Goal: Information Seeking & Learning: Learn about a topic

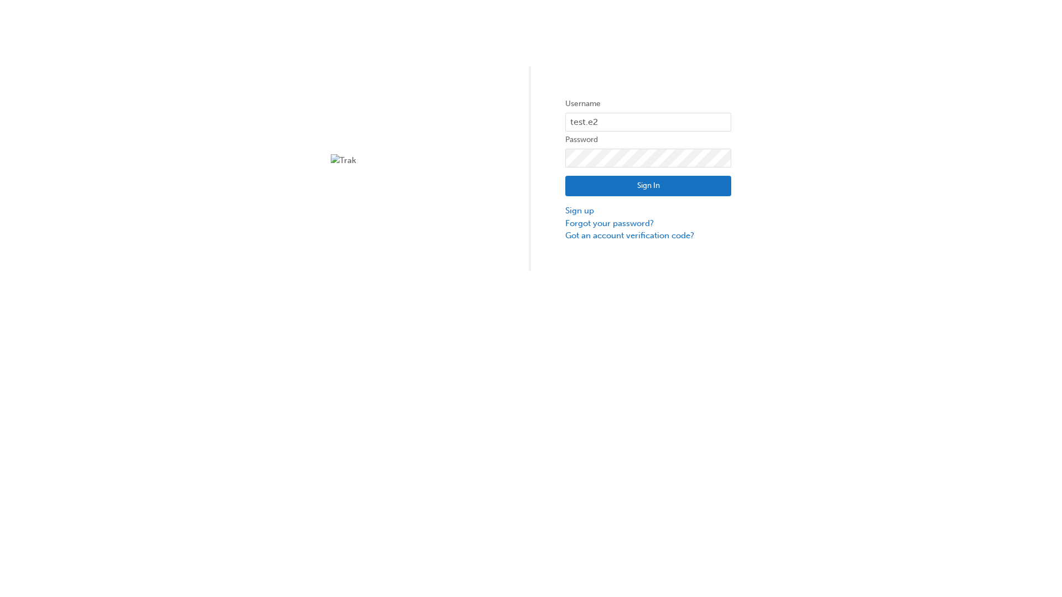
type input "test.e2e.user14"
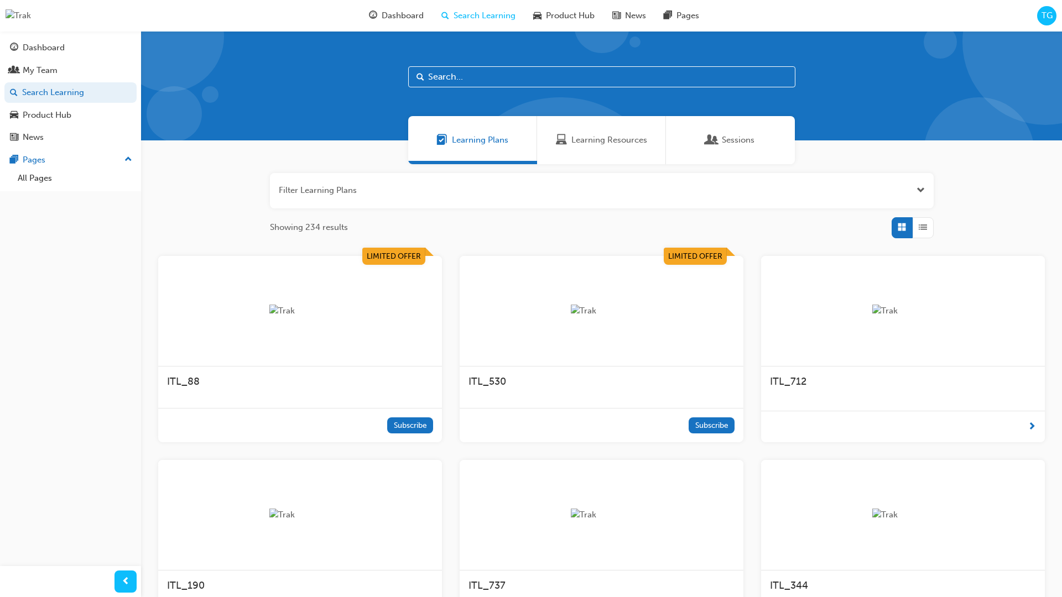
scroll to position [35, 0]
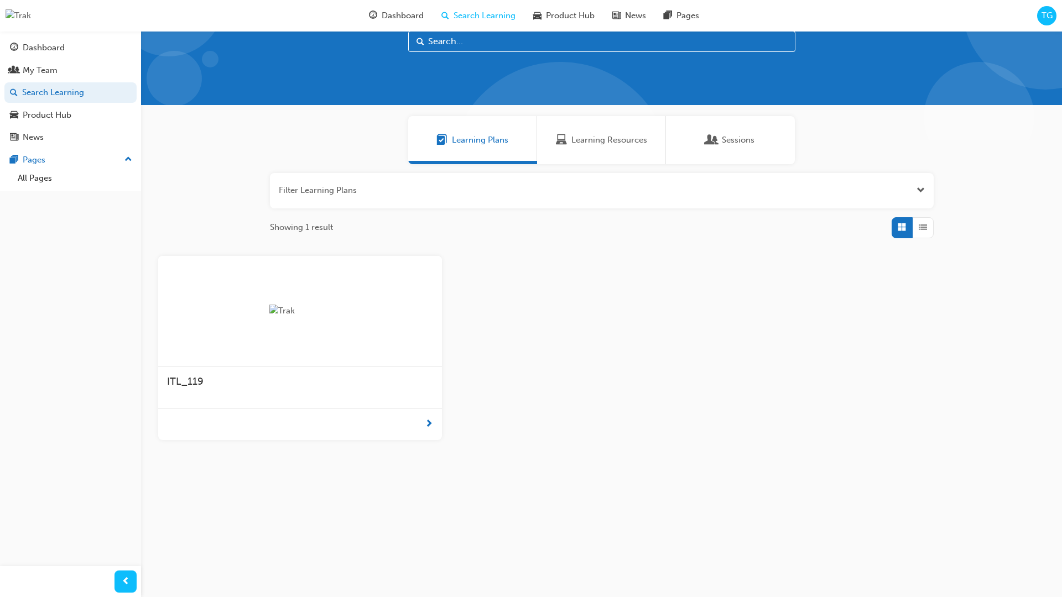
scroll to position [31, 0]
